Goal: Find specific page/section: Find specific page/section

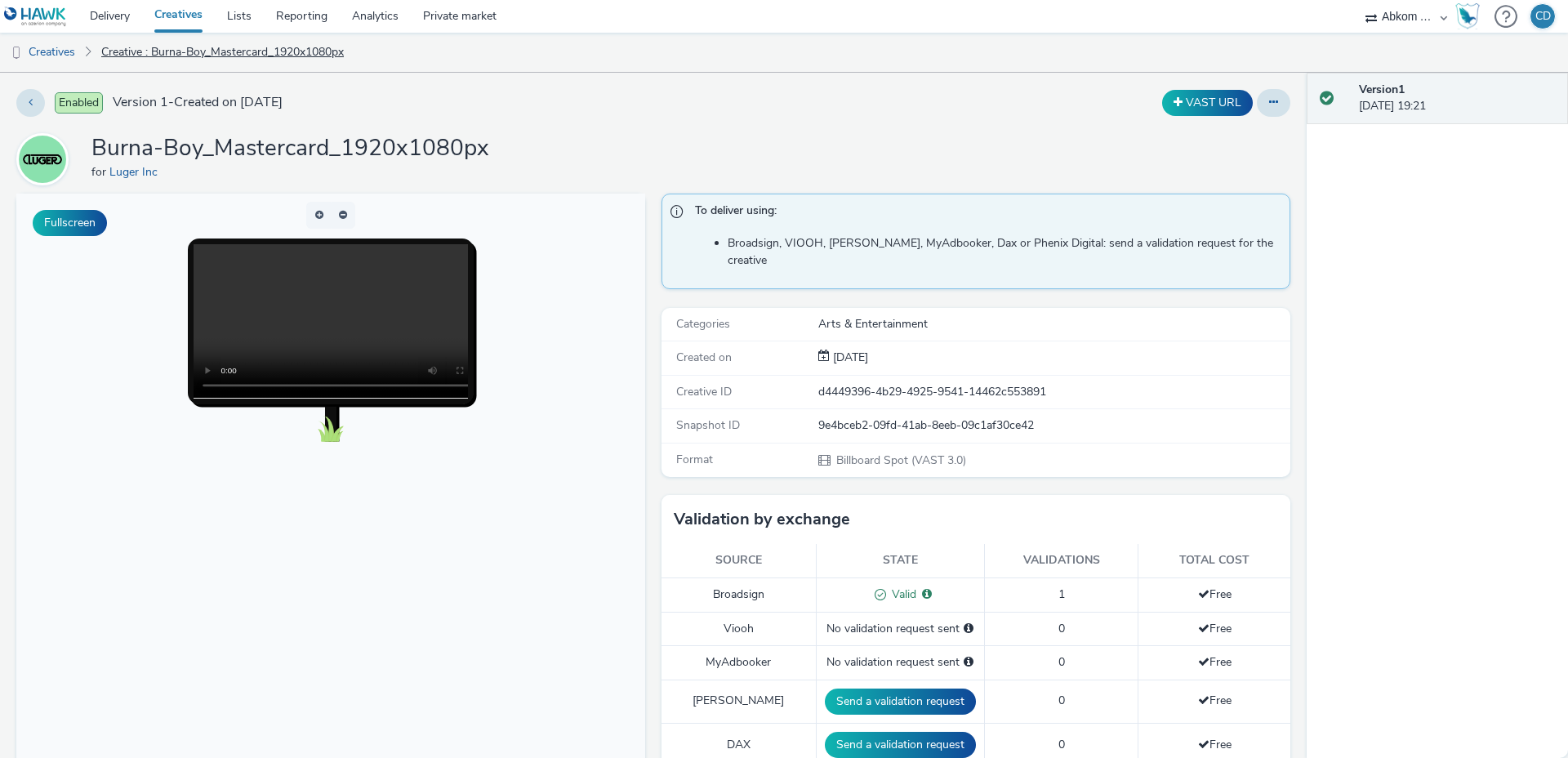
click at [244, 59] on link "Creative : Burna-Boy_Mastercard_1920x1080px" at bounding box center [222, 52] width 259 height 39
click at [60, 50] on link "Creatives" at bounding box center [41, 52] width 83 height 39
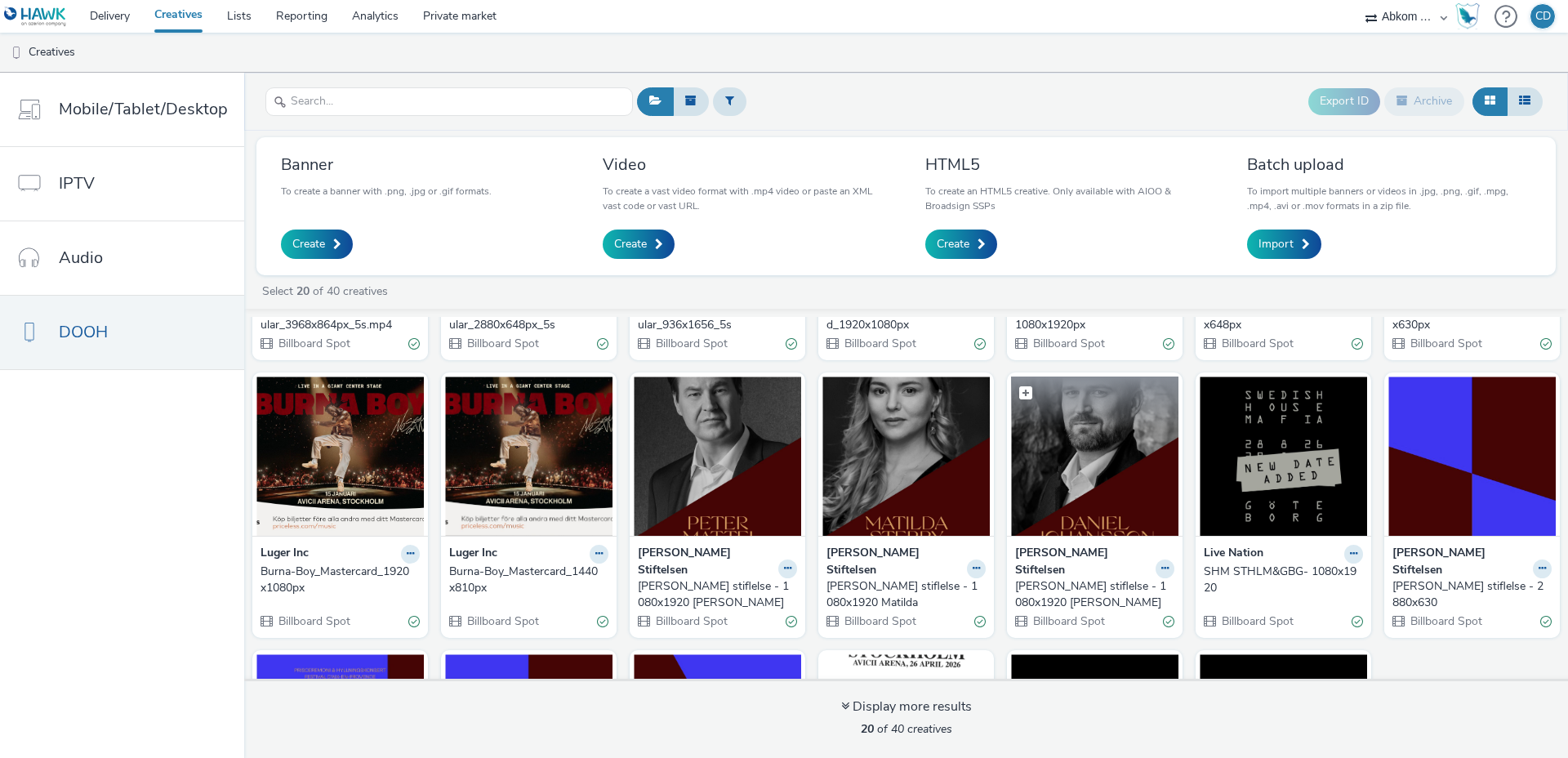
scroll to position [227, 0]
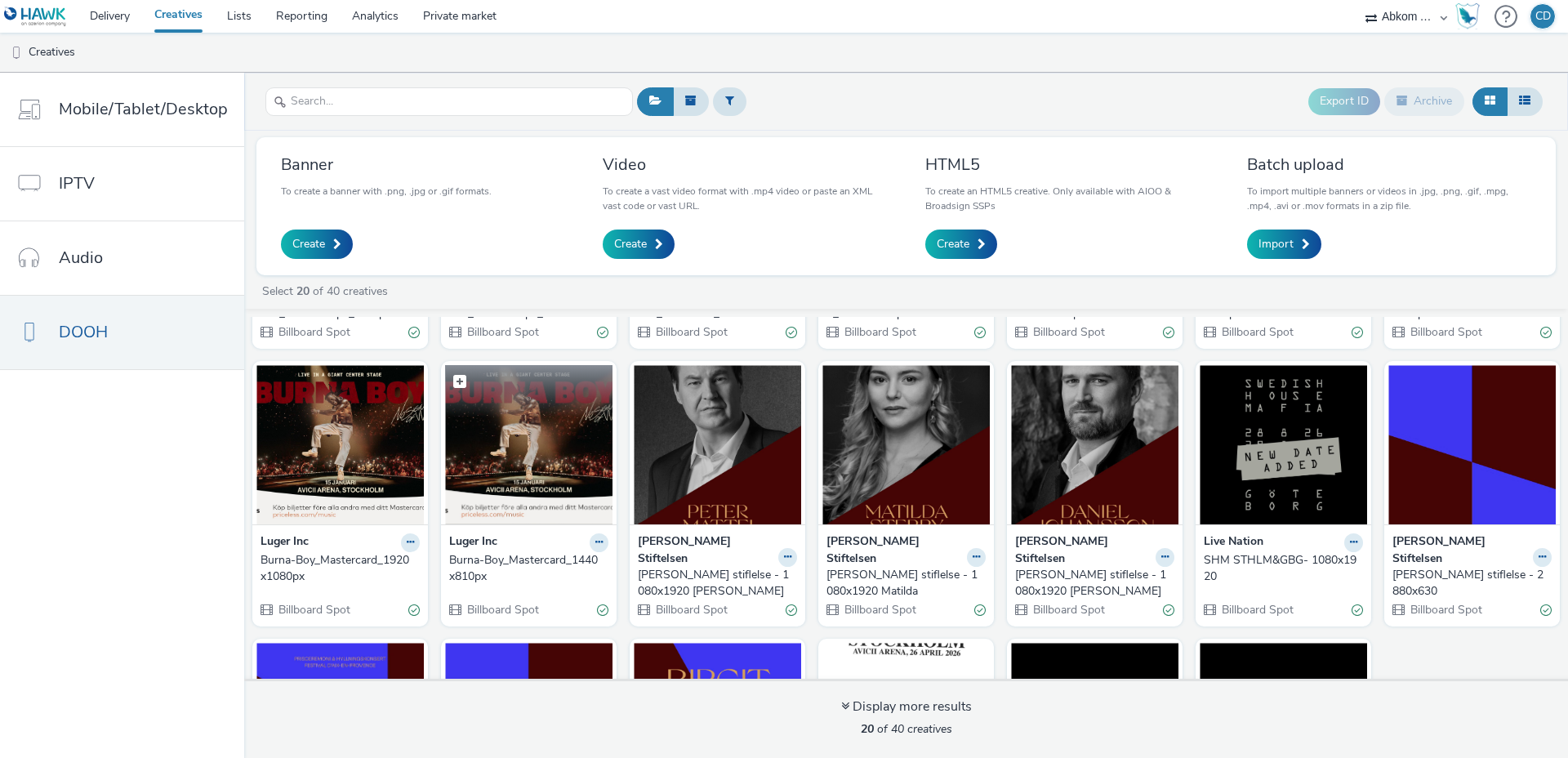
click at [532, 455] on img at bounding box center [529, 445] width 168 height 159
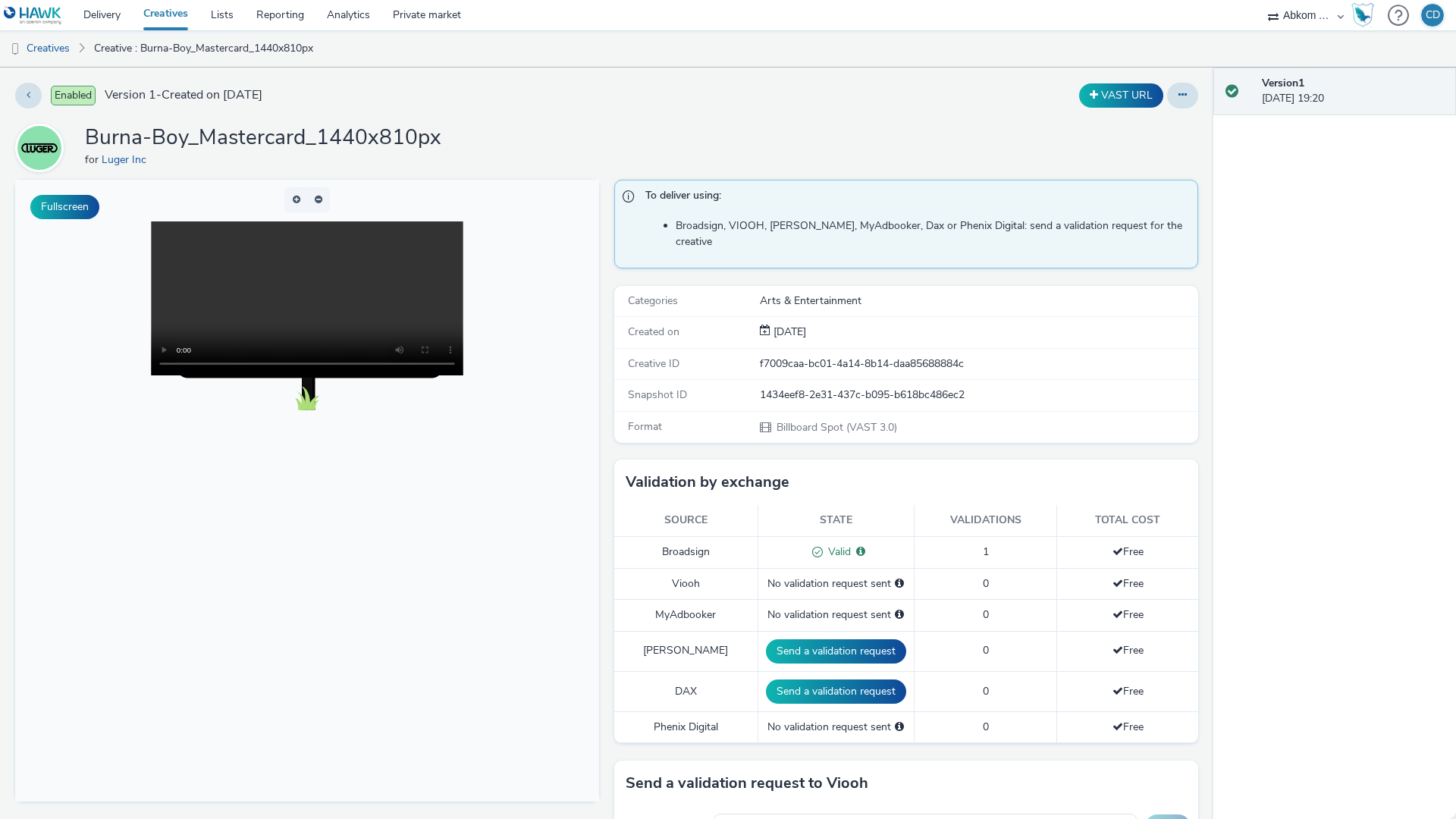
click at [464, 375] on video at bounding box center [306, 298] width 312 height 154
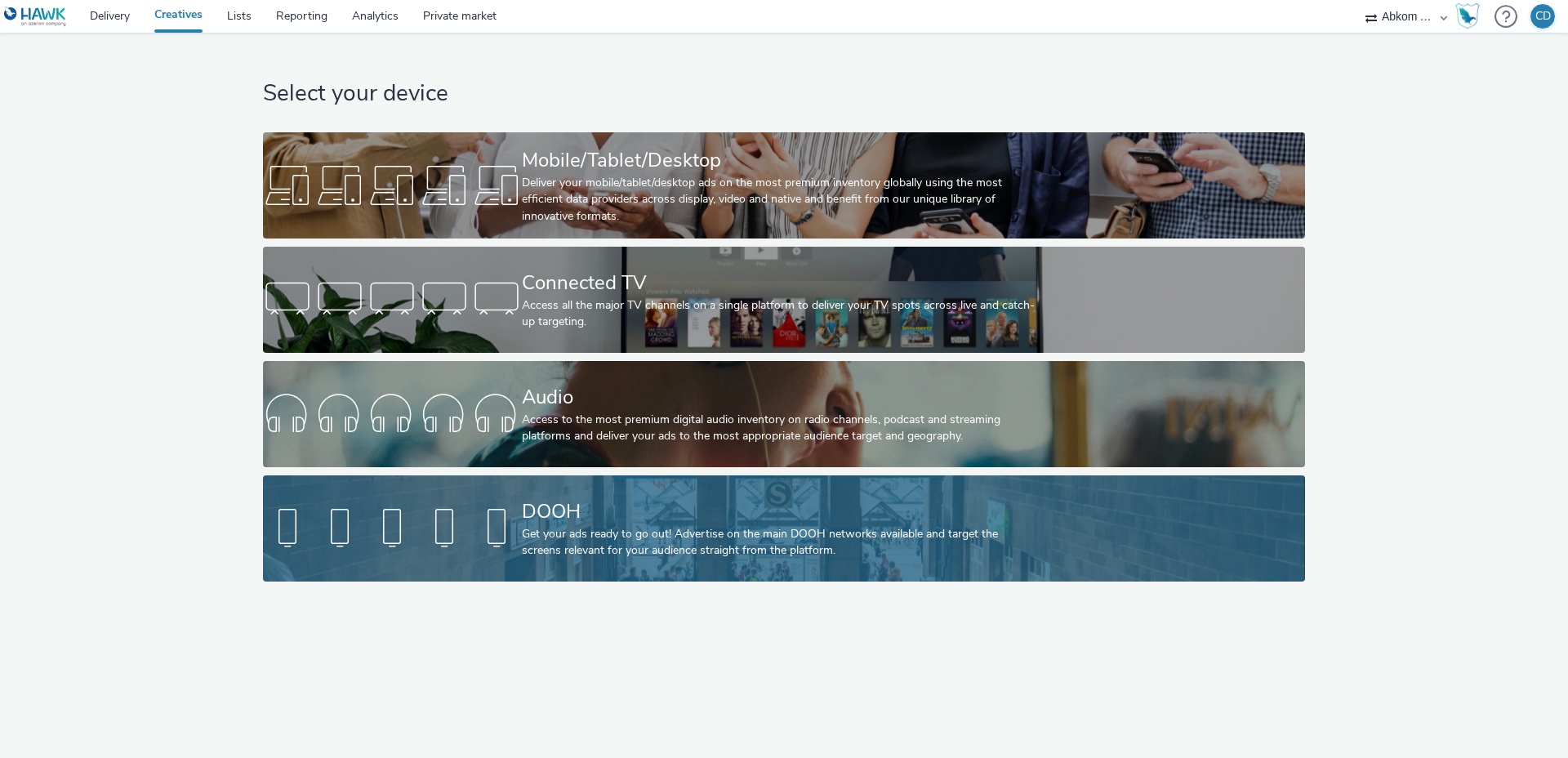
click at [590, 507] on div "DOOH" at bounding box center [780, 512] width 518 height 28
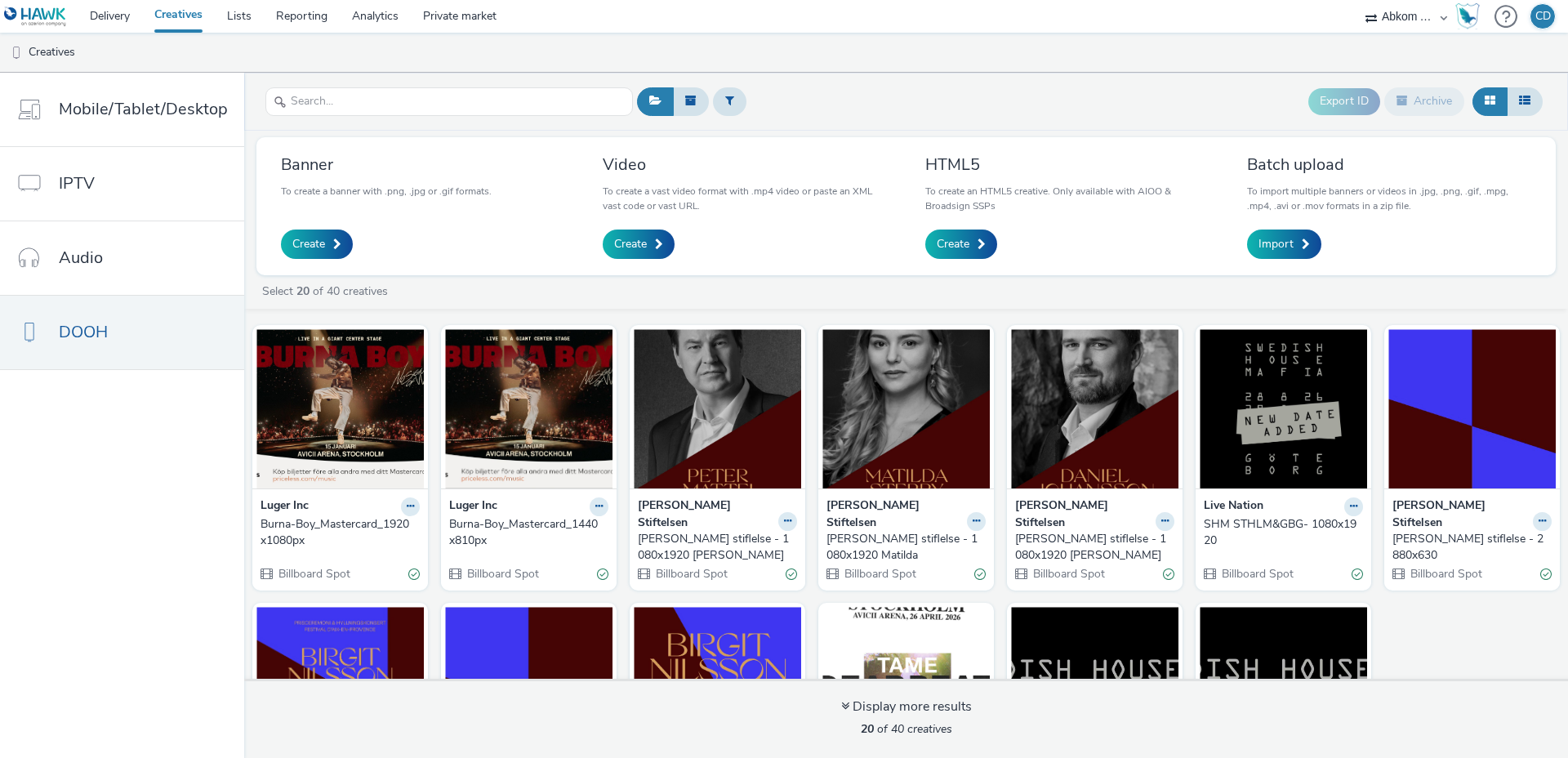
scroll to position [283, 0]
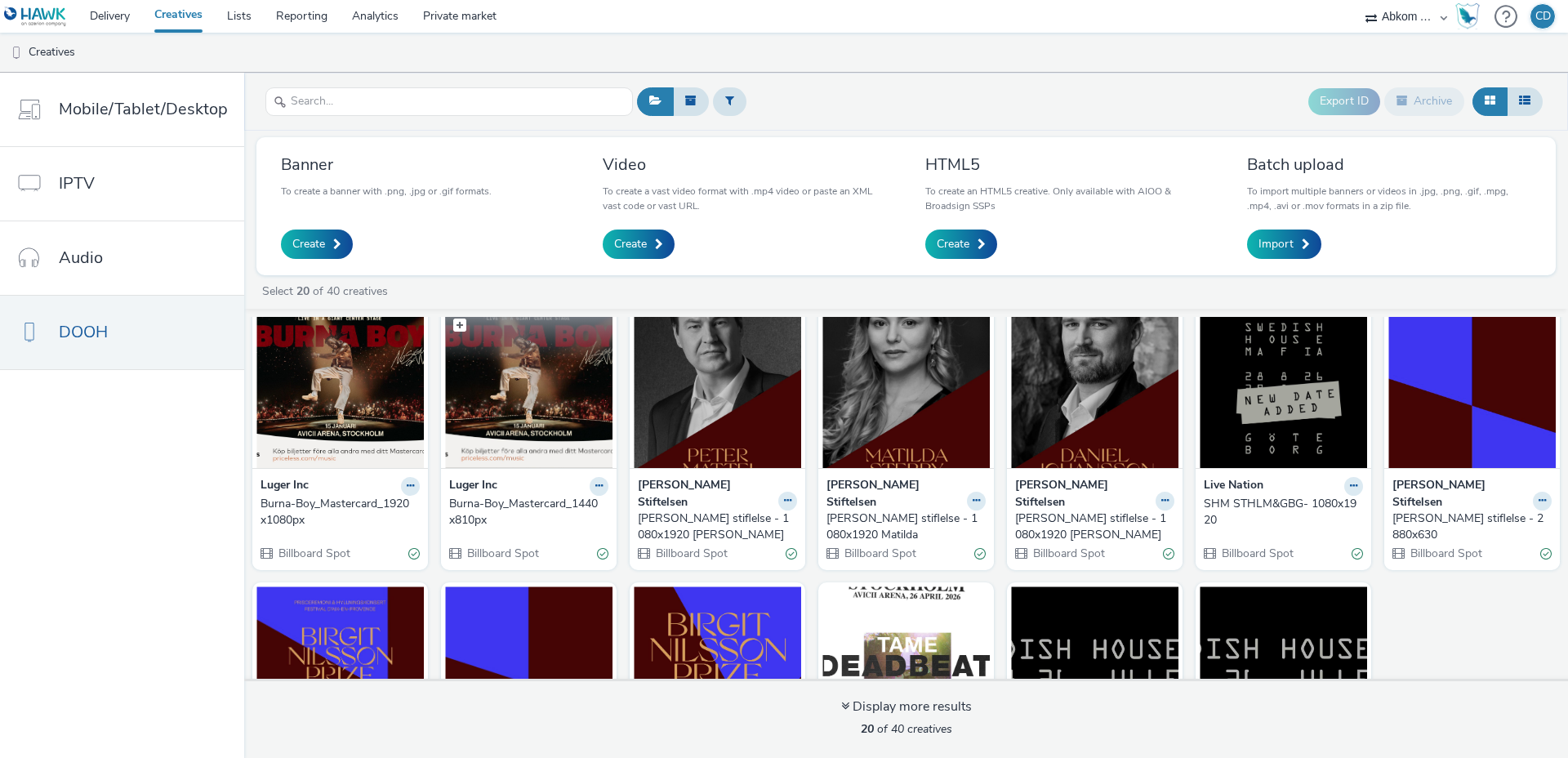
click at [561, 389] on img at bounding box center [529, 388] width 168 height 159
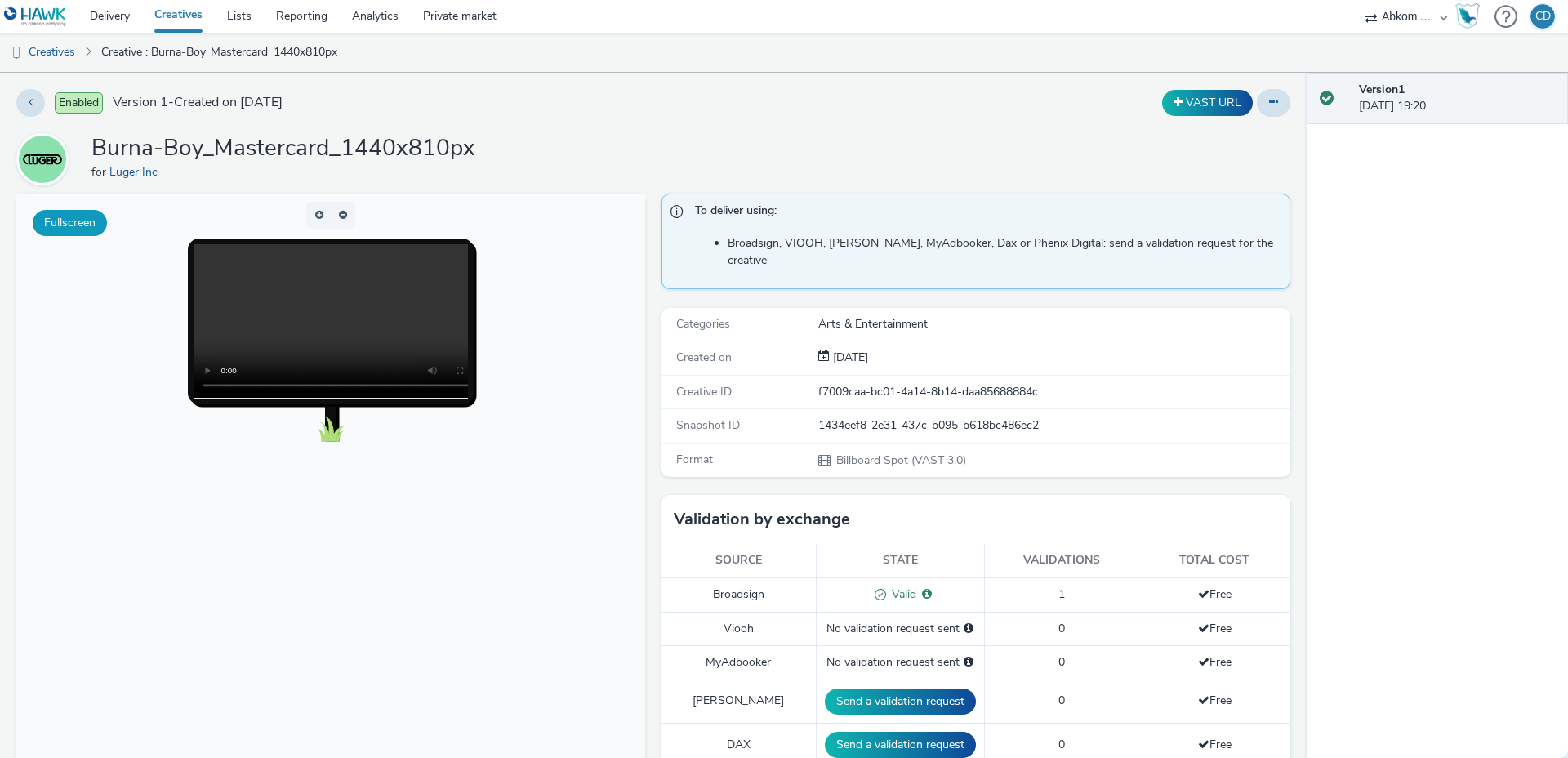
click at [89, 228] on button "Fullscreen" at bounding box center [70, 223] width 74 height 26
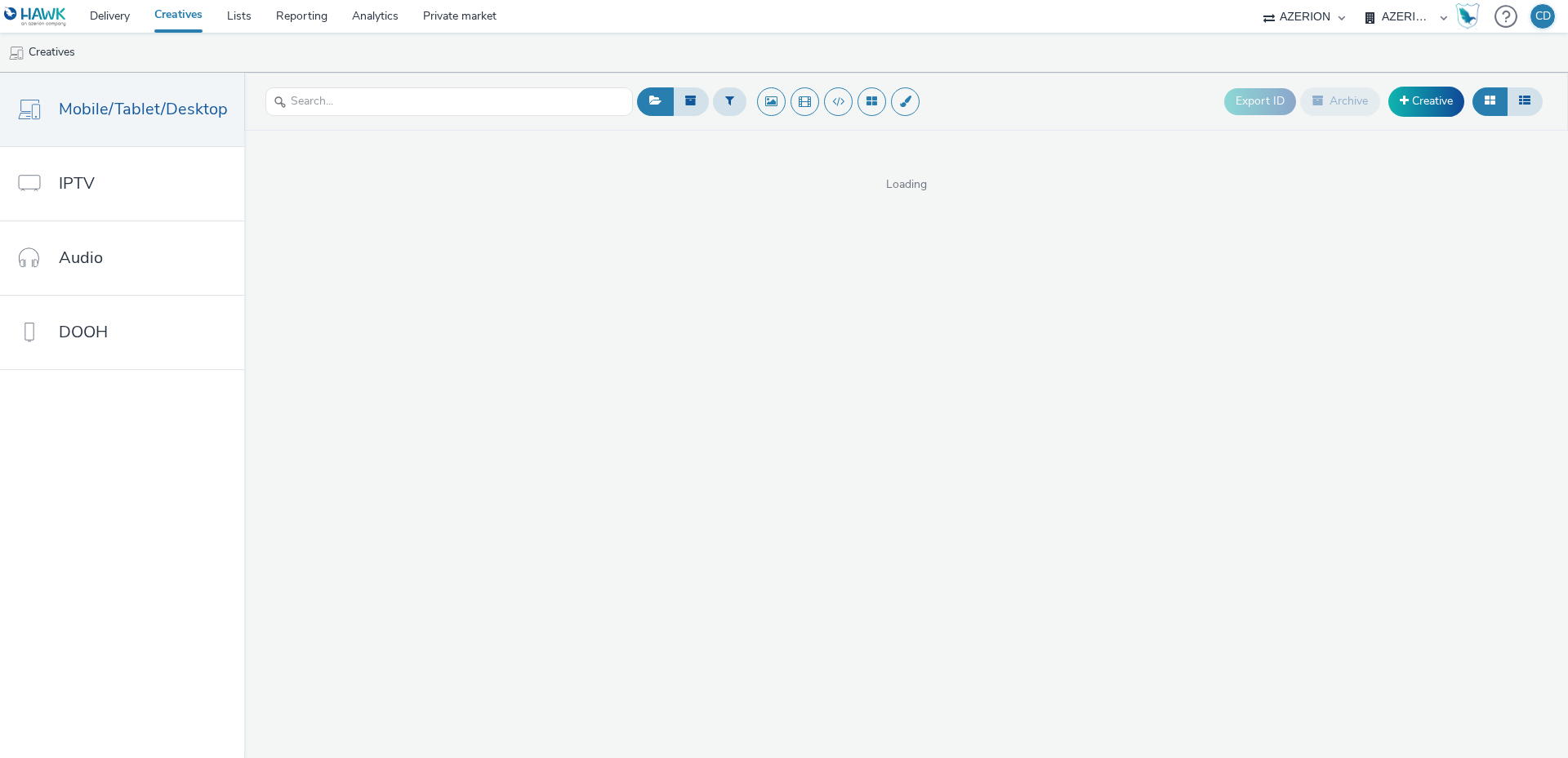
select select "ac009755-aa48-4799-8050-7a339a378eb8"
select select "72d91114-7b95-43df-950f-d064ccca4203"
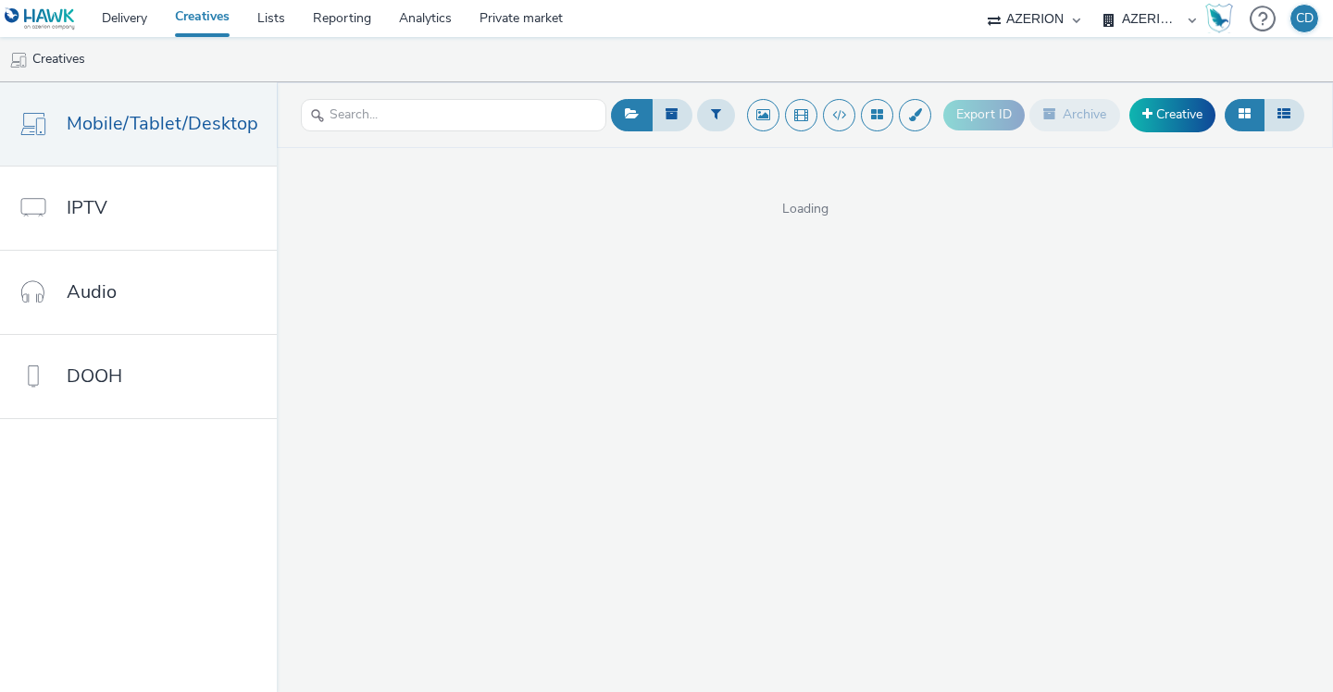
select select "ac009755-aa48-4799-8050-7a339a378eb8"
select select "71807724-10f7-4e4c-8b0a-169380968deb"
